Goal: Transaction & Acquisition: Purchase product/service

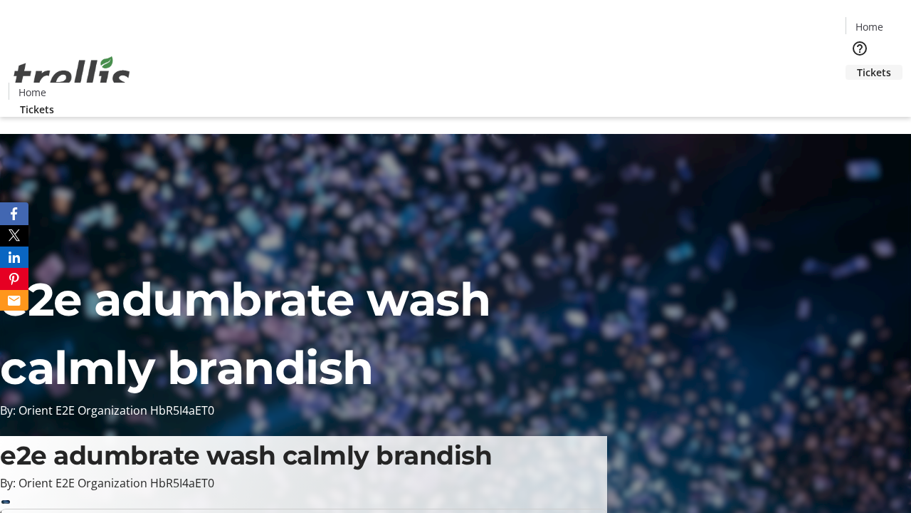
click at [857, 65] on span "Tickets" at bounding box center [874, 72] width 34 height 15
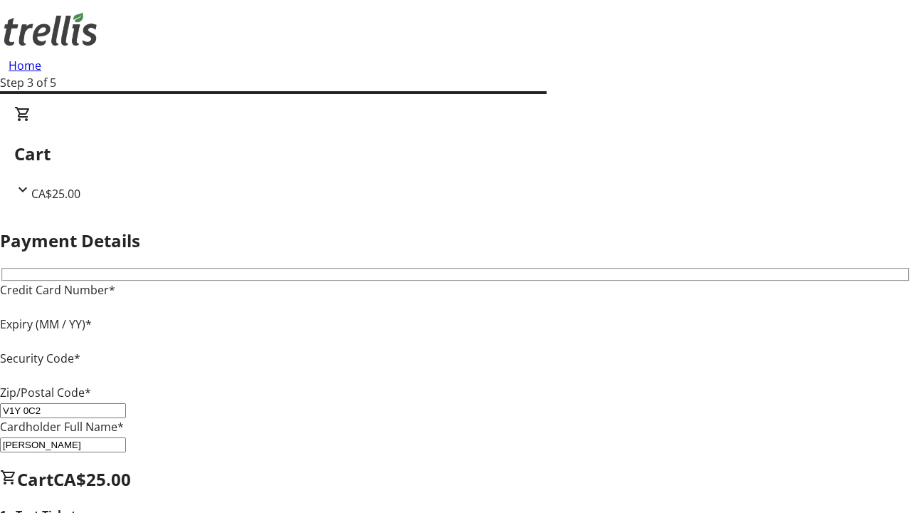
type input "V1Y 0C2"
